Goal: Information Seeking & Learning: Learn about a topic

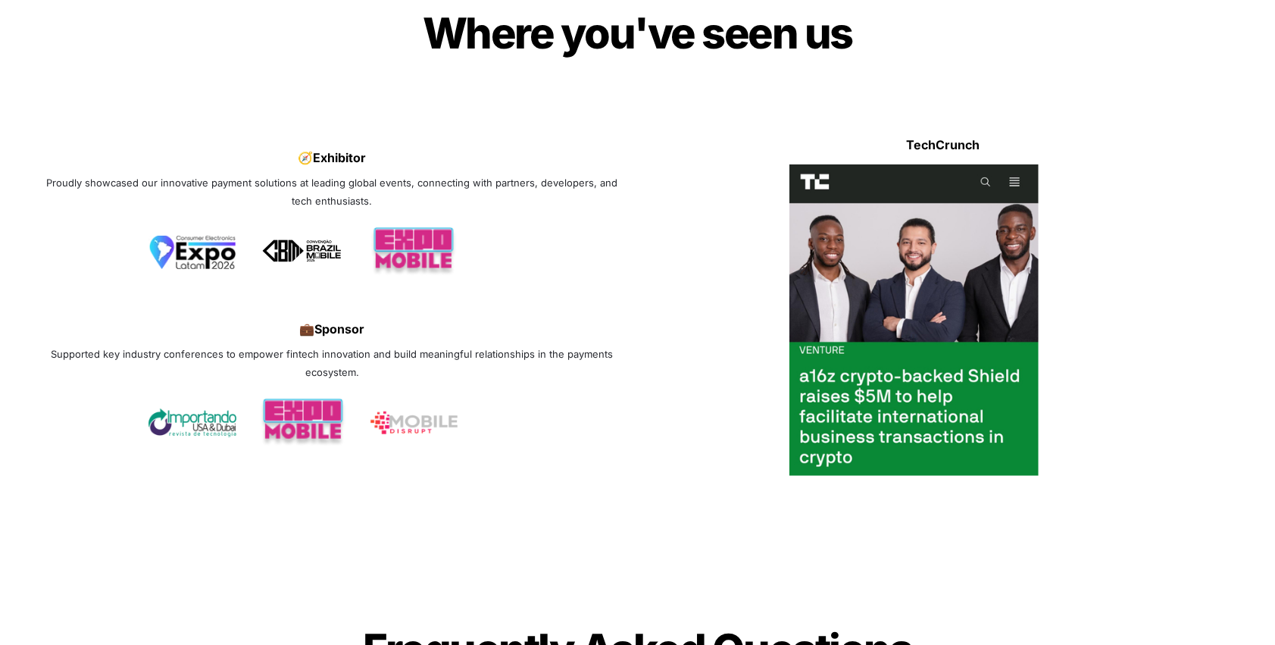
scroll to position [4926, 0]
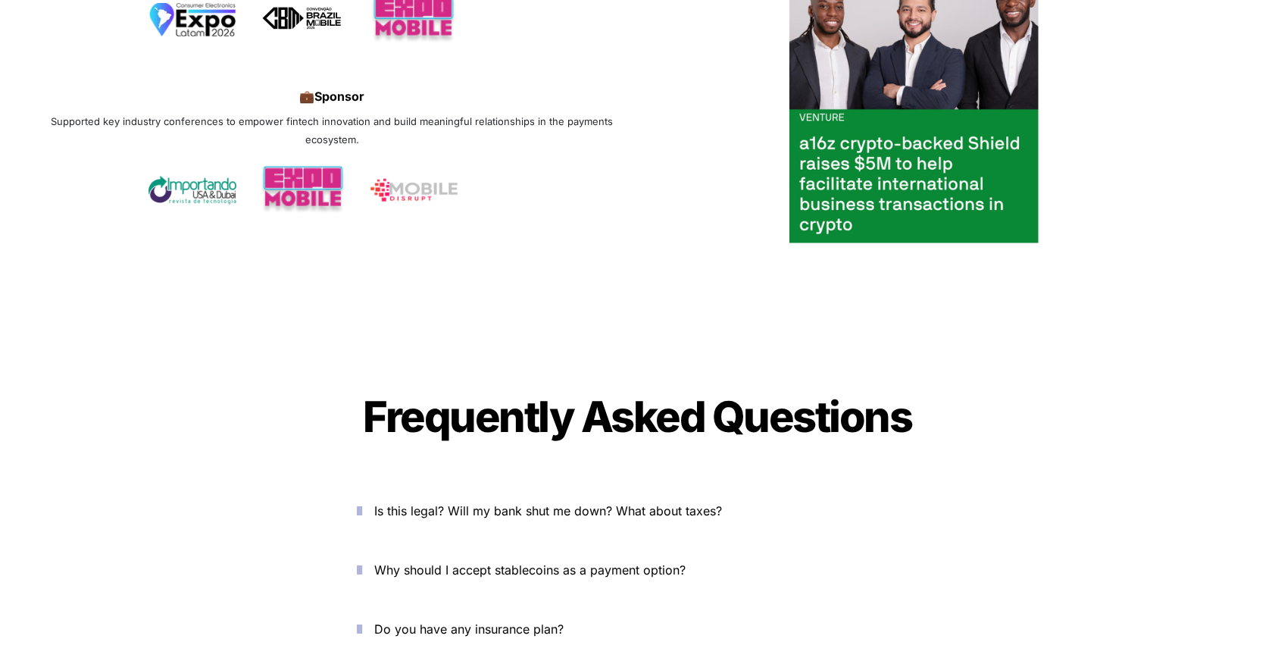
click at [567, 562] on span "Why should I accept stablecoins as a payment option?" at bounding box center [530, 569] width 311 height 15
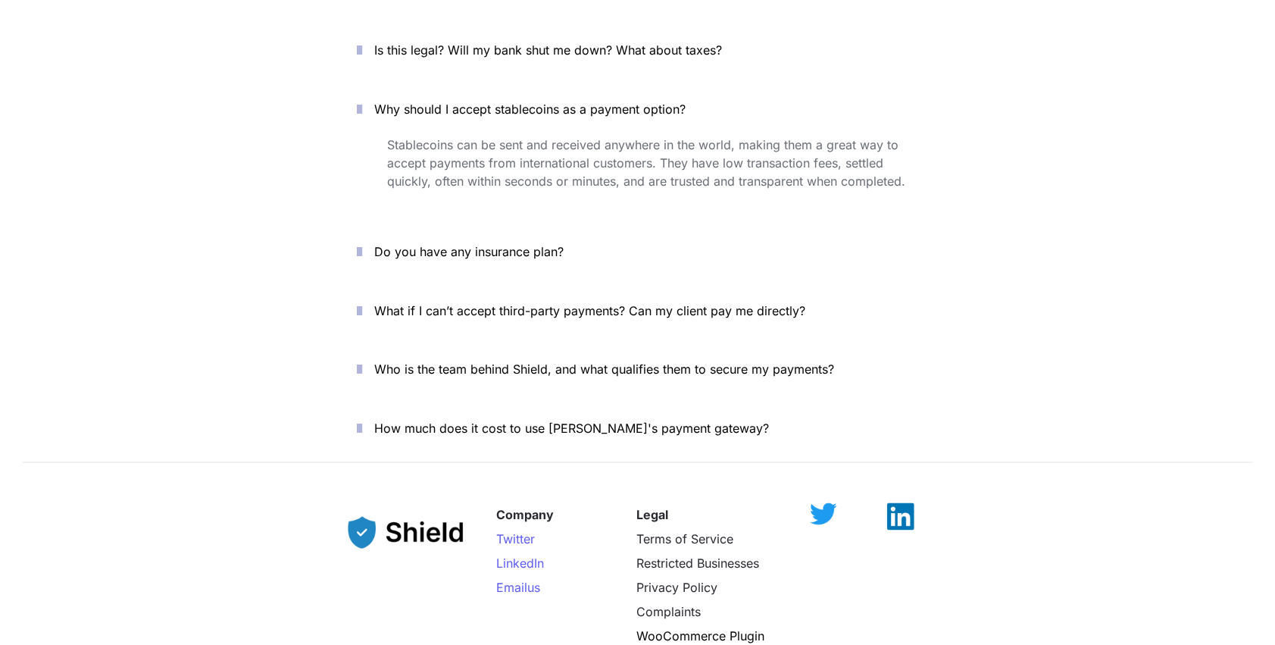
scroll to position [5456, 0]
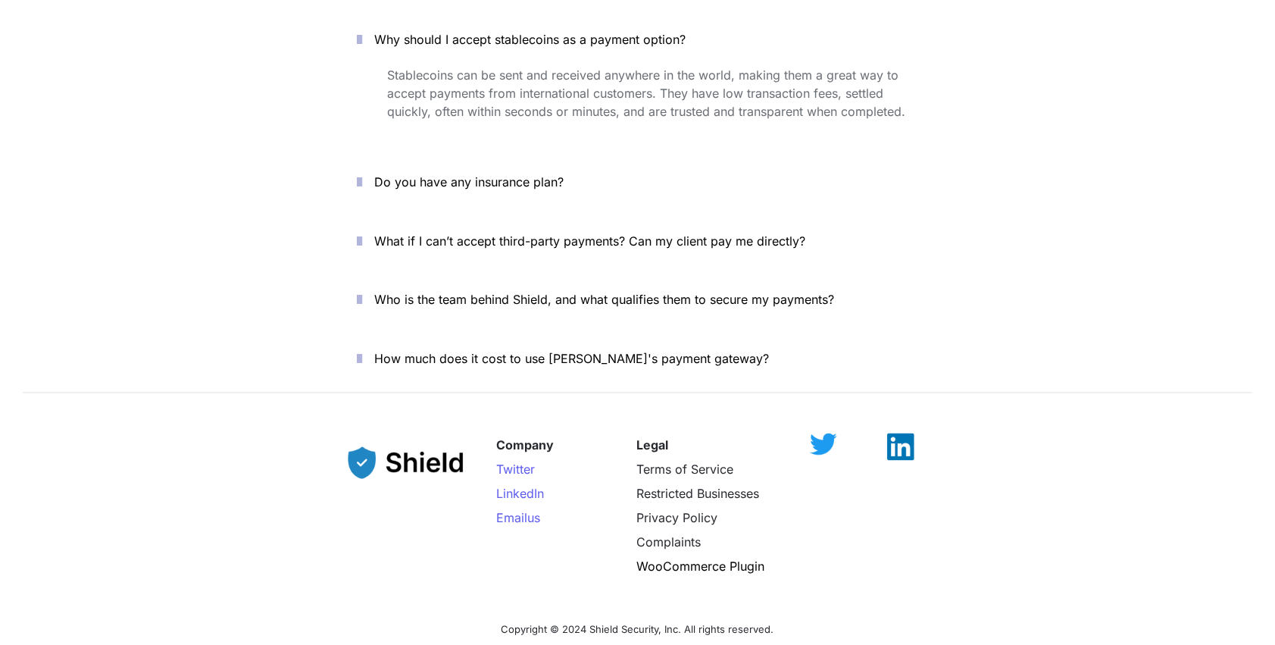
click at [571, 347] on p "How much does it cost to use Shield's payment gateway?" at bounding box center [646, 359] width 543 height 24
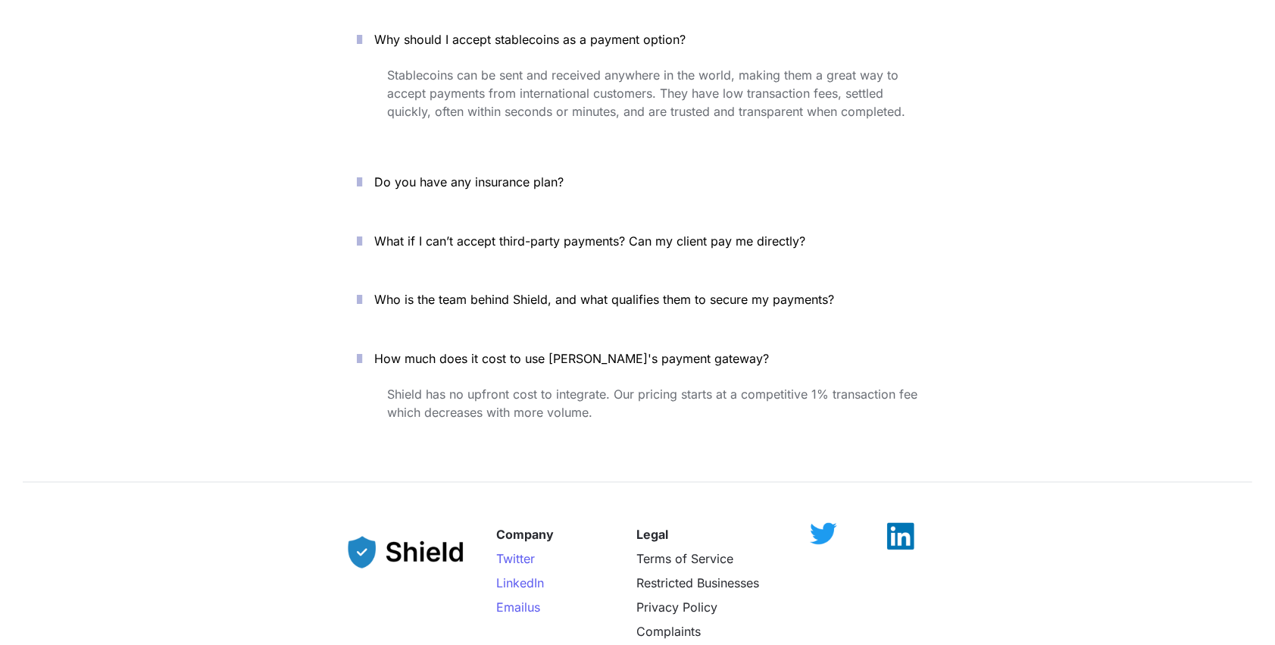
click at [686, 233] on span "What if I can’t accept third-party payments? Can my client pay me directly?" at bounding box center [590, 240] width 431 height 15
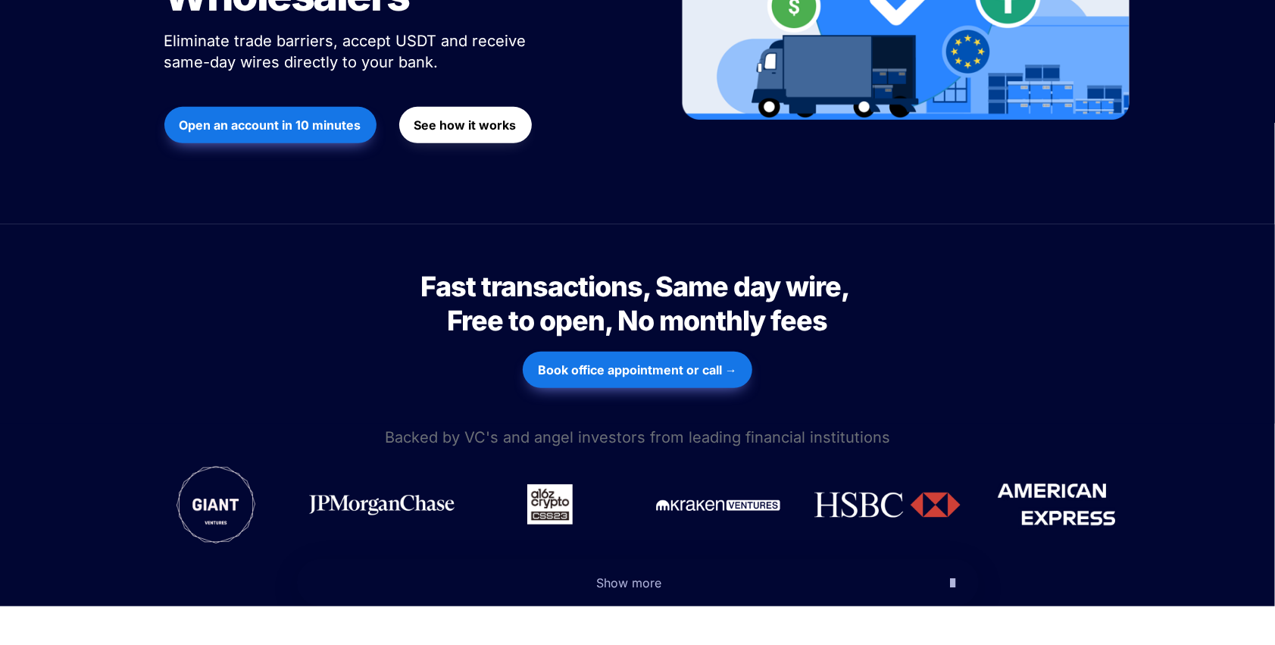
scroll to position [0, 0]
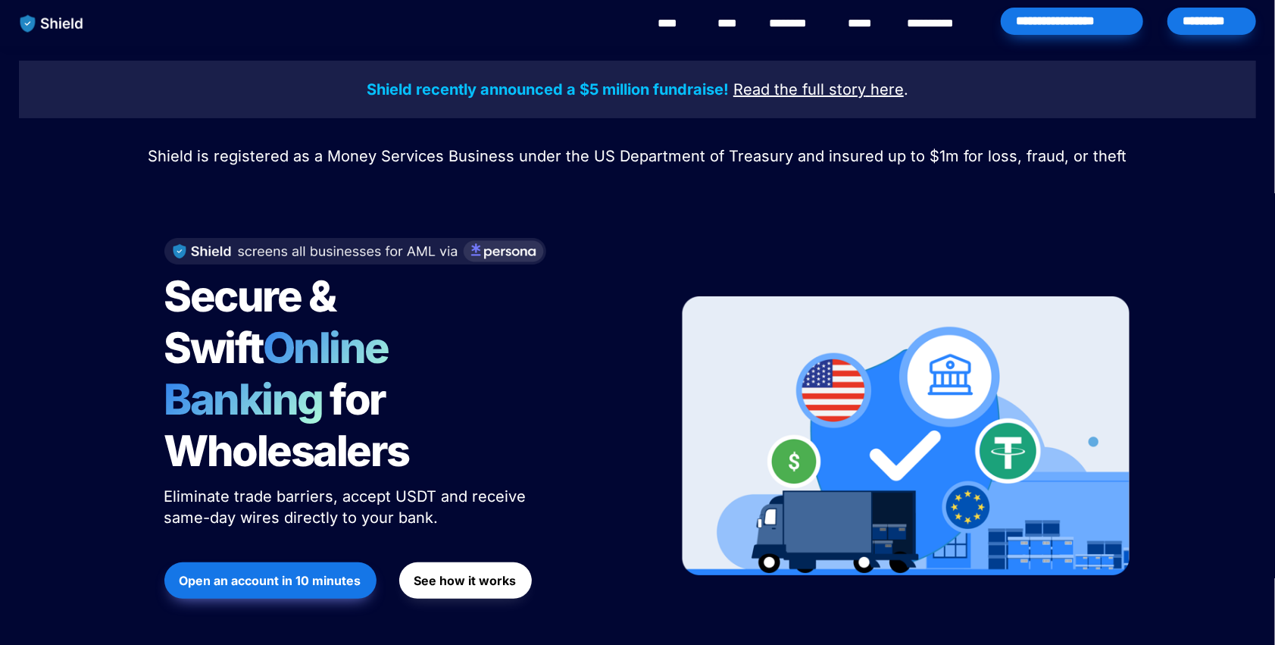
click at [721, 20] on link "****" at bounding box center [731, 23] width 26 height 18
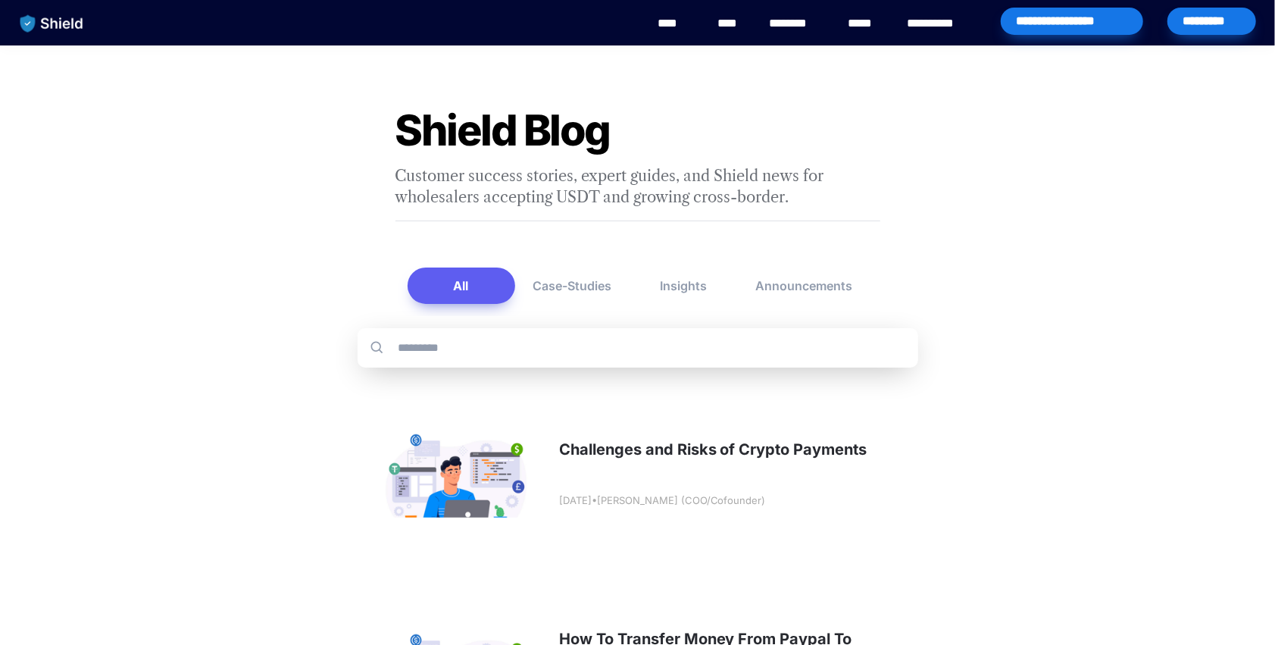
click at [553, 347] on input "text" at bounding box center [651, 348] width 509 height 14
type input "*"
type input "****"
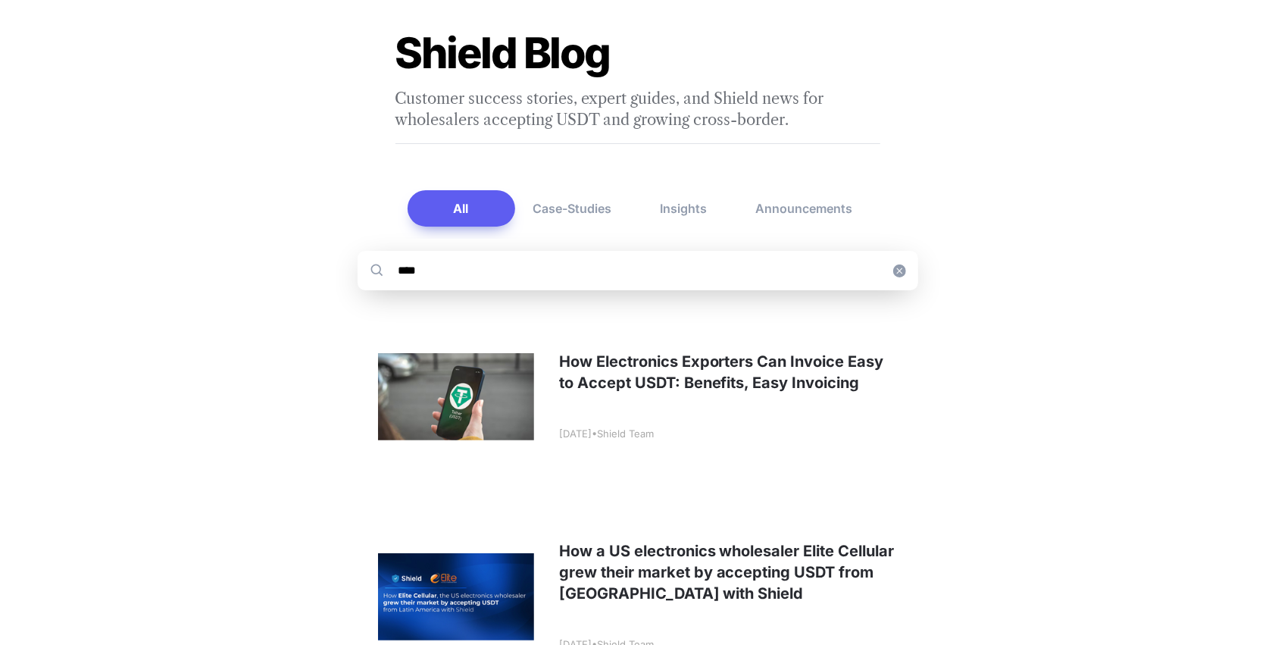
scroll to position [152, 0]
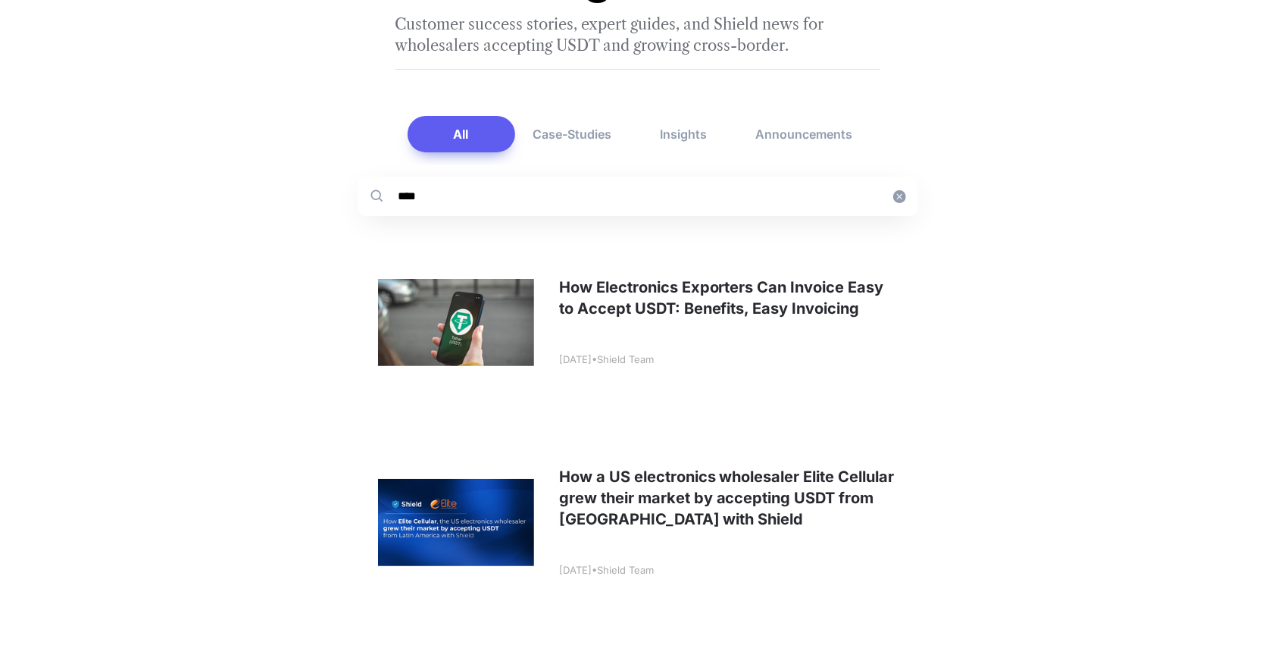
click at [618, 294] on link at bounding box center [638, 322] width 561 height 188
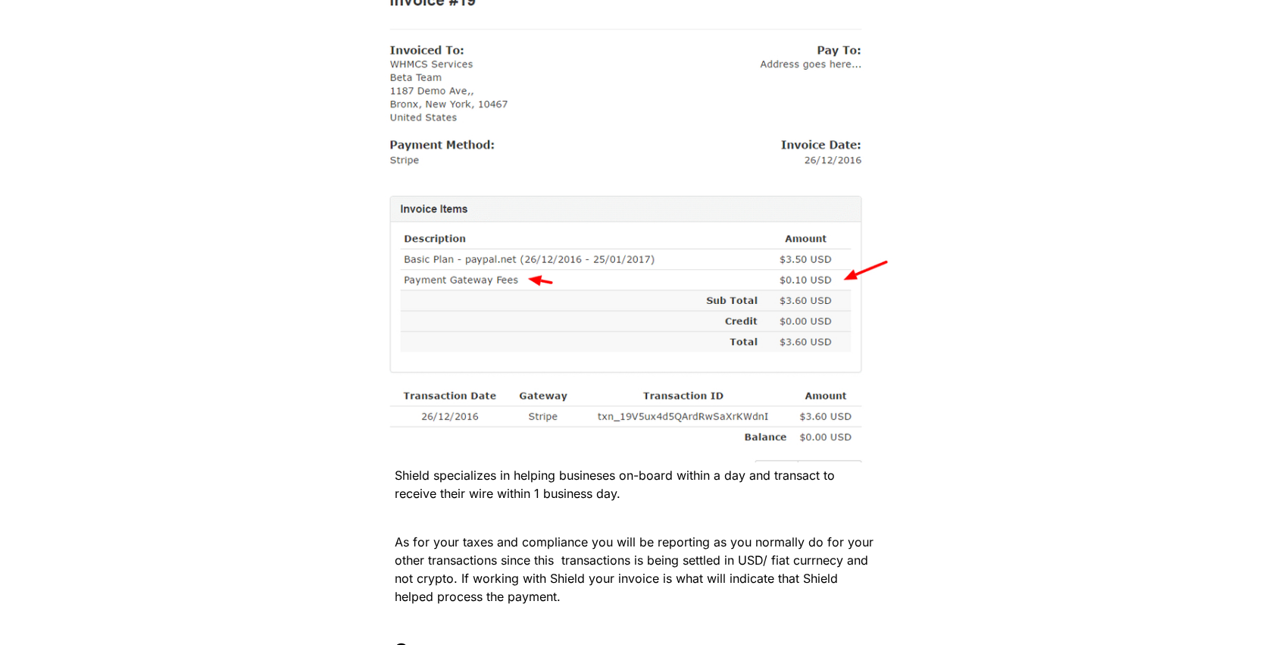
scroll to position [2879, 0]
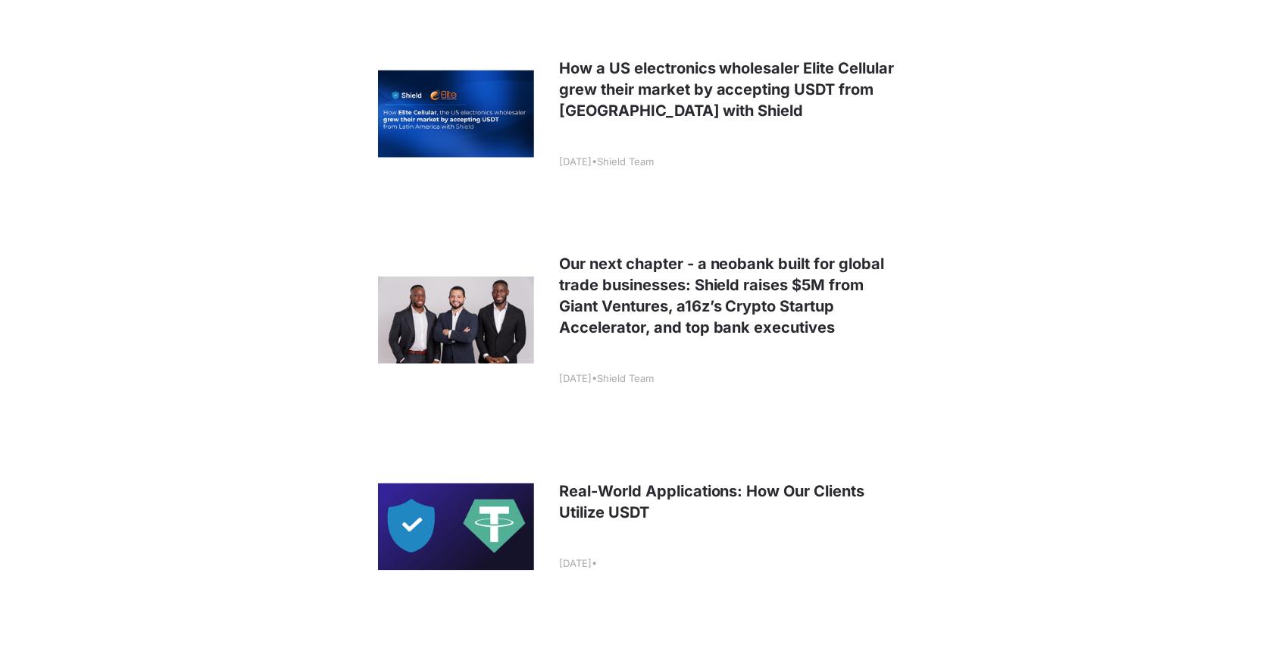
scroll to position [2047, 0]
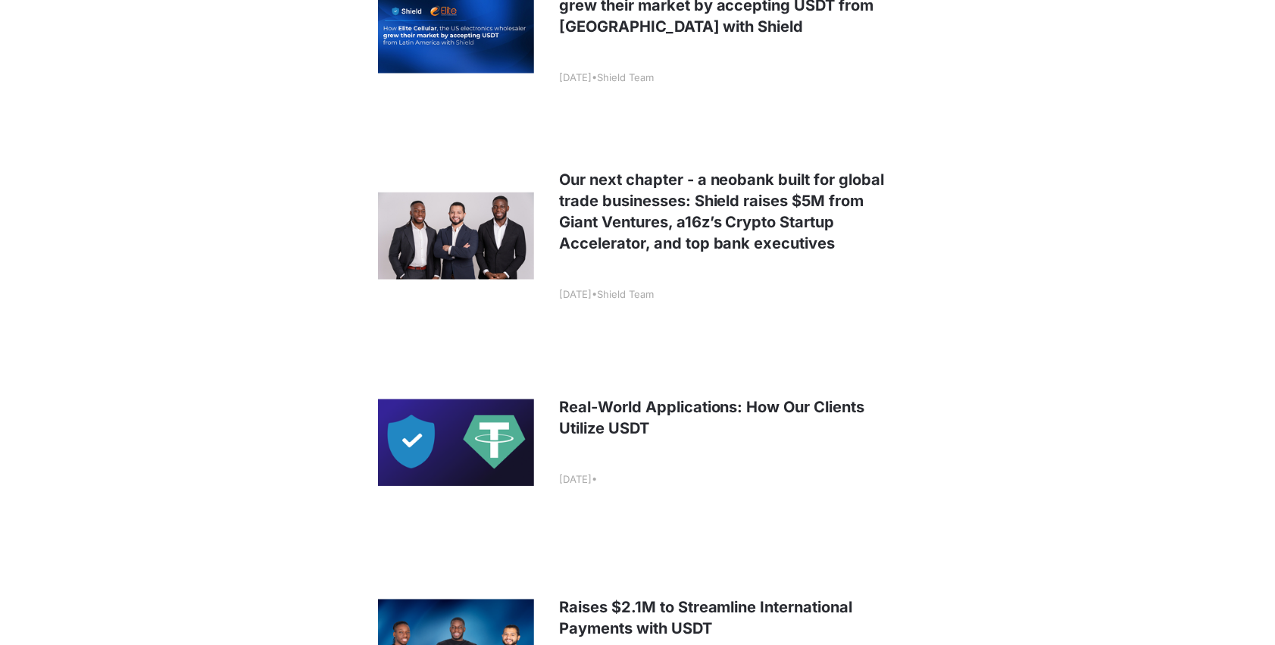
click at [466, 433] on link at bounding box center [638, 442] width 561 height 188
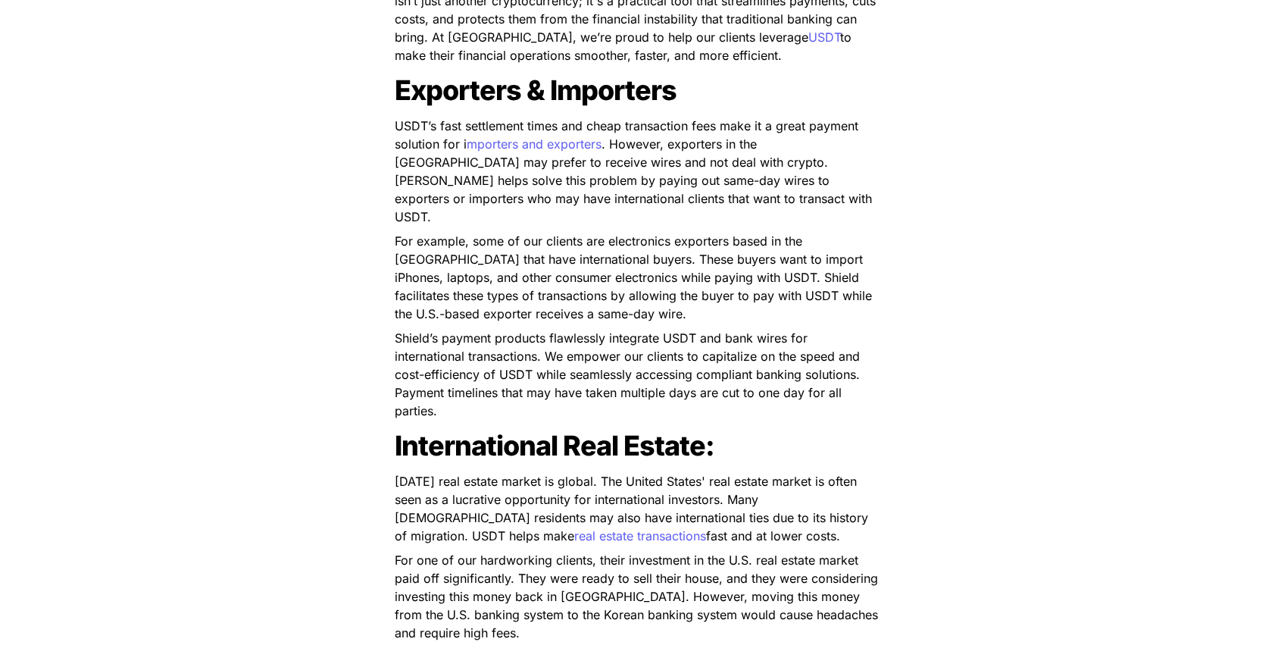
scroll to position [455, 0]
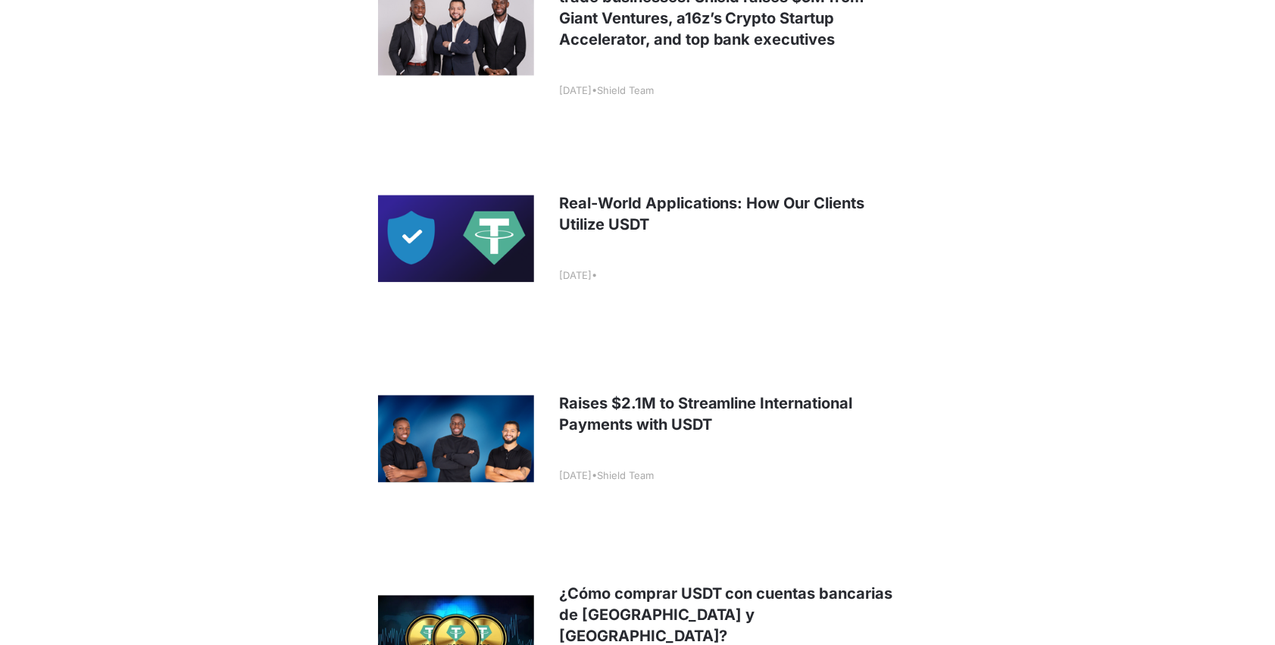
scroll to position [2425, 0]
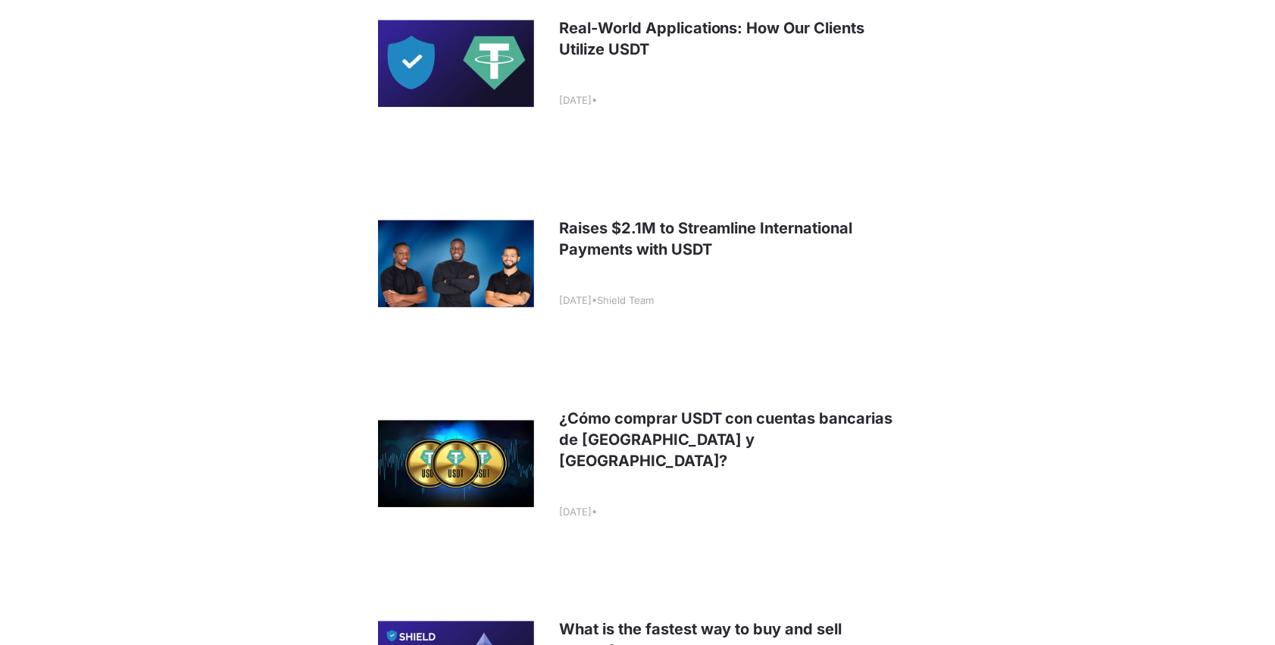
click at [464, 260] on link at bounding box center [638, 263] width 561 height 188
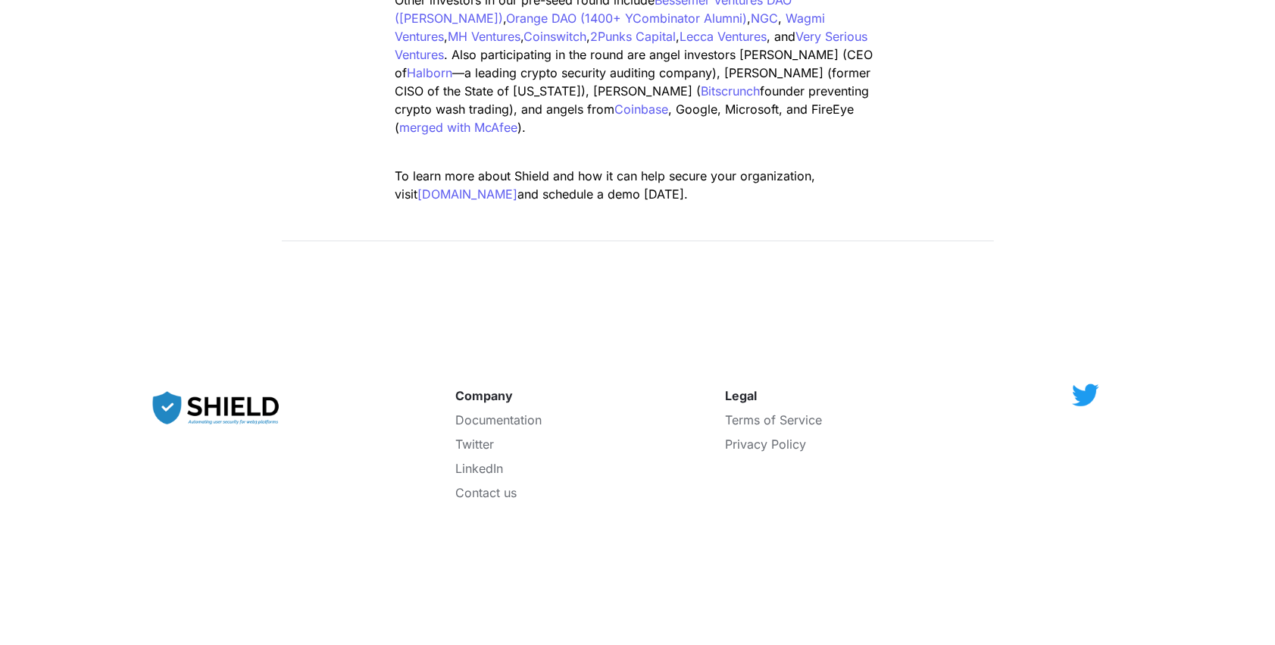
scroll to position [2273, 0]
click at [489, 411] on span "Documentation" at bounding box center [499, 418] width 86 height 15
